Goal: Information Seeking & Learning: Check status

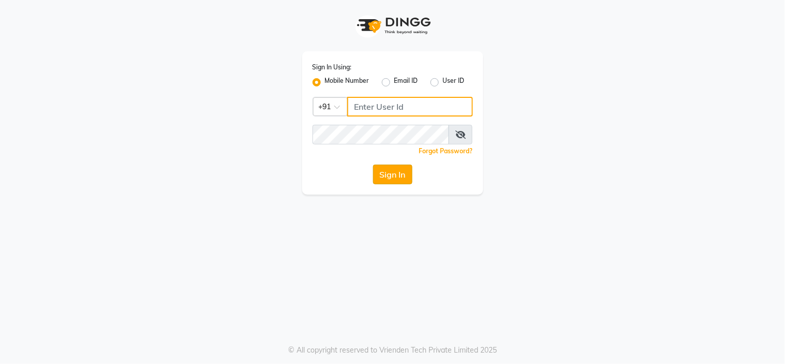
type input "8669167829"
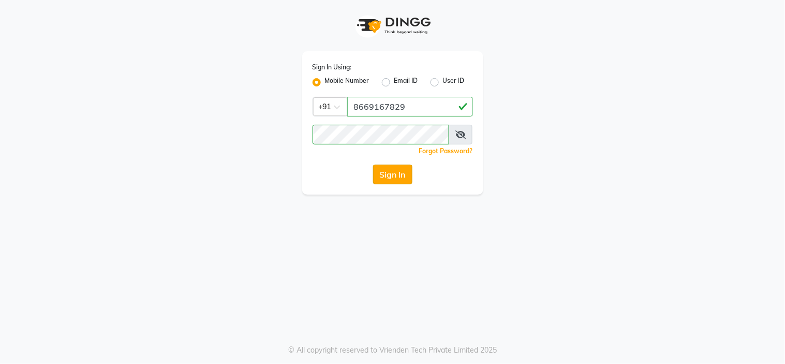
click at [390, 181] on button "Sign In" at bounding box center [392, 175] width 39 height 20
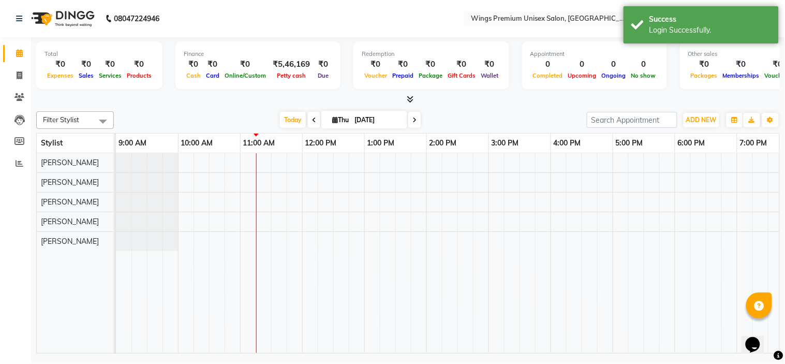
click at [312, 117] on icon at bounding box center [314, 120] width 4 height 6
type input "[DATE]"
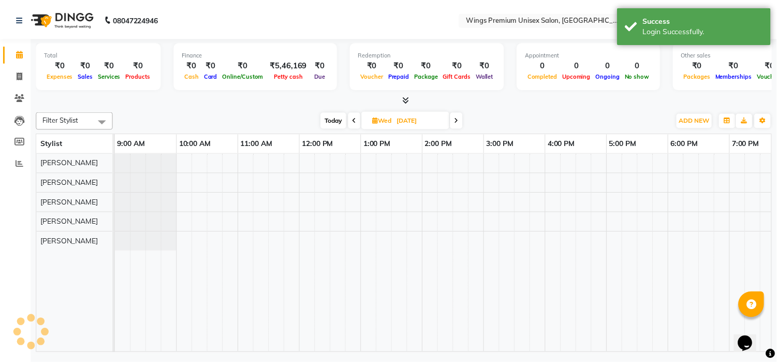
scroll to position [0, 125]
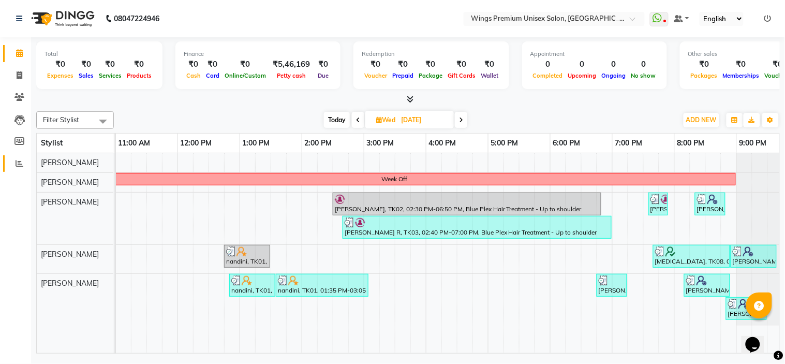
click at [19, 170] on link "Reports" at bounding box center [15, 163] width 25 height 17
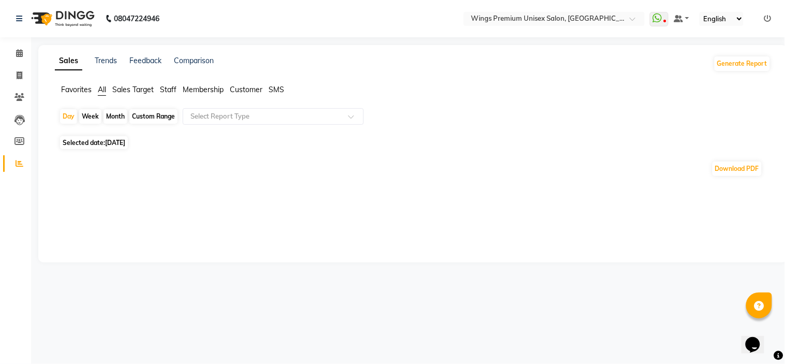
click at [111, 118] on div "Month" at bounding box center [116, 116] width 24 height 14
select select "9"
select select "2025"
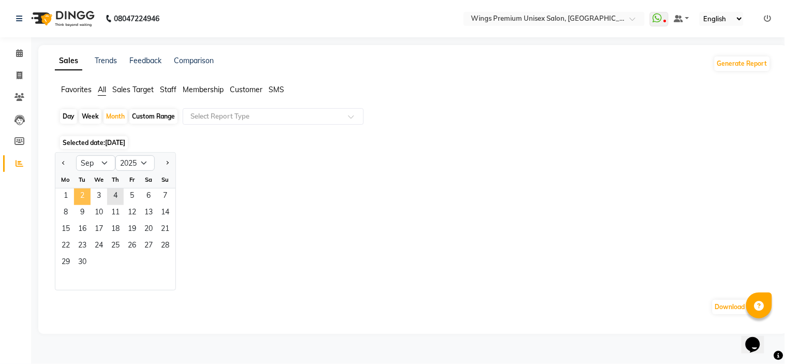
click at [74, 192] on span "2" at bounding box center [82, 196] width 17 height 17
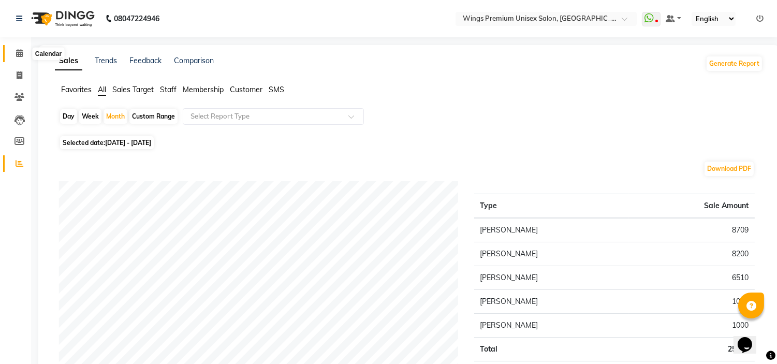
click at [11, 57] on span at bounding box center [19, 54] width 18 height 12
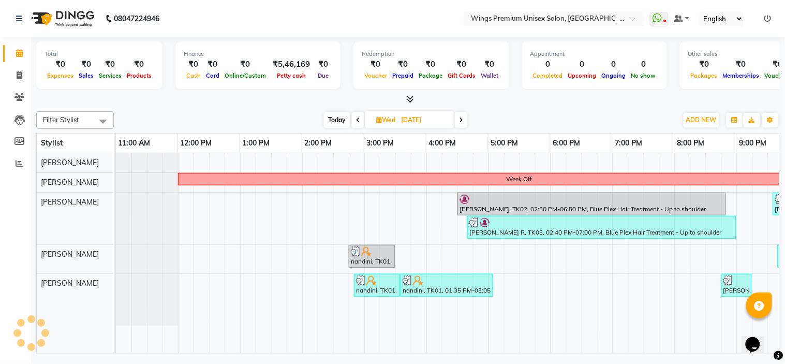
scroll to position [0, 125]
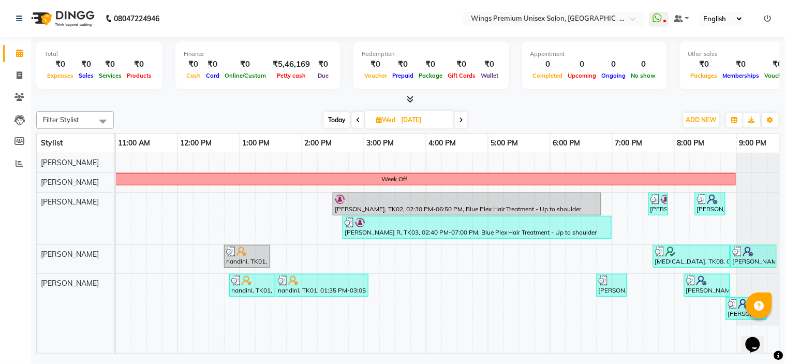
click at [462, 117] on icon at bounding box center [461, 120] width 4 height 6
type input "[DATE]"
